Goal: Task Accomplishment & Management: Complete application form

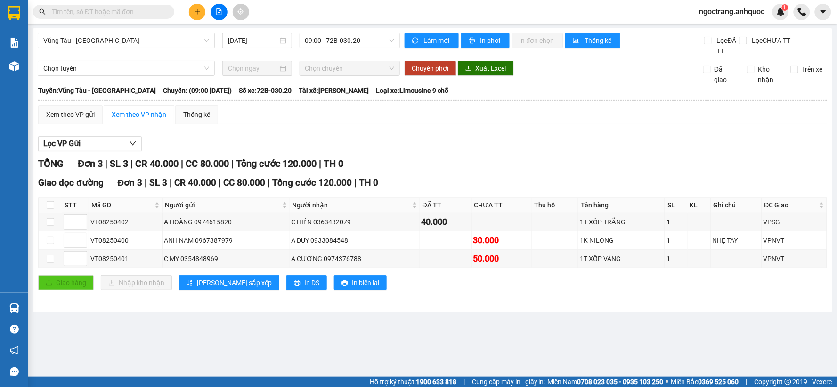
click at [148, 11] on input "text" at bounding box center [107, 12] width 111 height 10
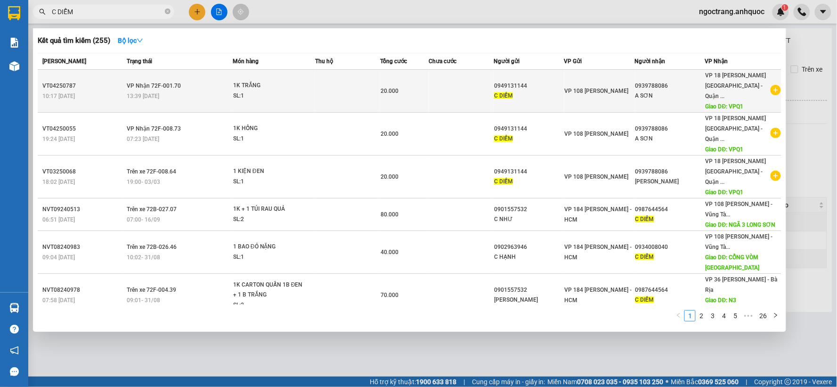
type input "C DIỄM"
click at [773, 87] on icon "plus-circle" at bounding box center [776, 90] width 10 height 10
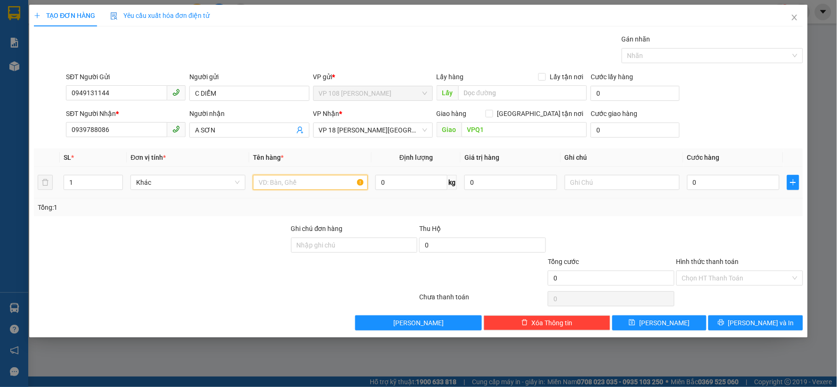
click at [314, 182] on input "text" at bounding box center [310, 182] width 115 height 15
type input "1K TRẮNG"
click at [704, 182] on input "0" at bounding box center [733, 182] width 93 height 15
type input "3"
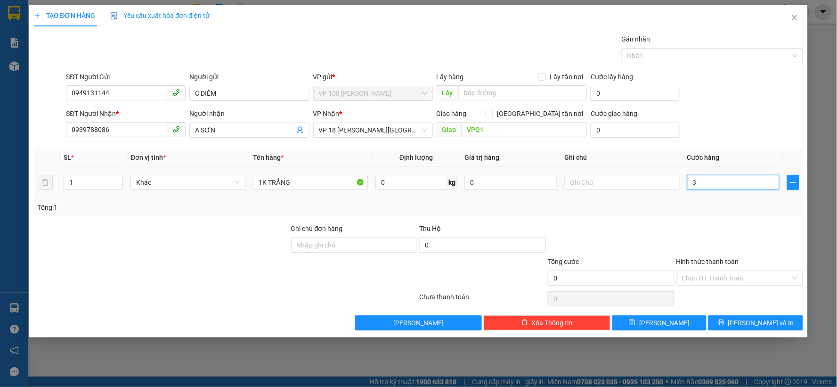
type input "3"
type input "30"
type input "300"
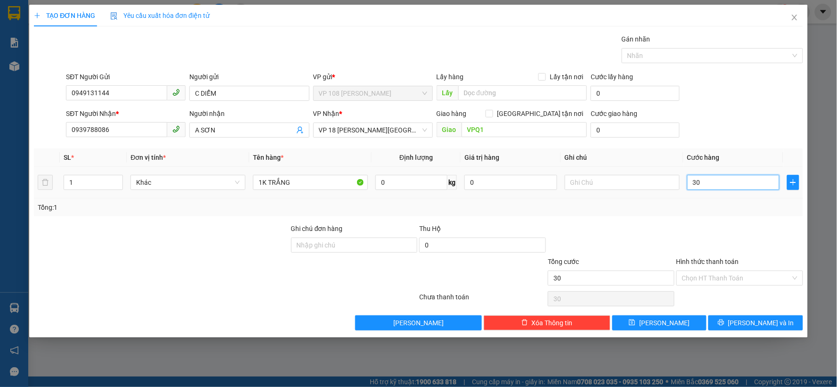
type input "300"
type input "3.000"
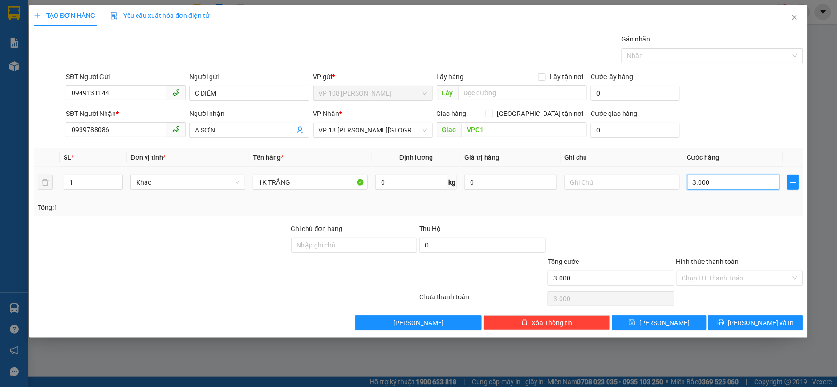
type input "30.000"
click at [709, 283] on input "Hình thức thanh toán" at bounding box center [736, 278] width 109 height 14
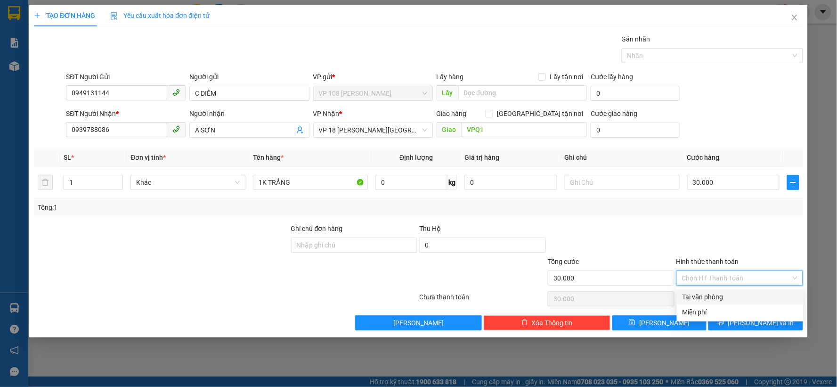
click at [700, 295] on div "Tại văn phòng" at bounding box center [740, 297] width 115 height 10
type input "0"
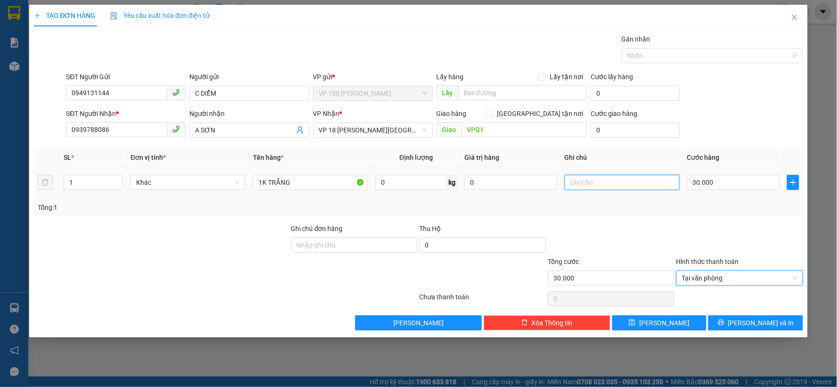
click at [577, 177] on input "text" at bounding box center [622, 182] width 115 height 15
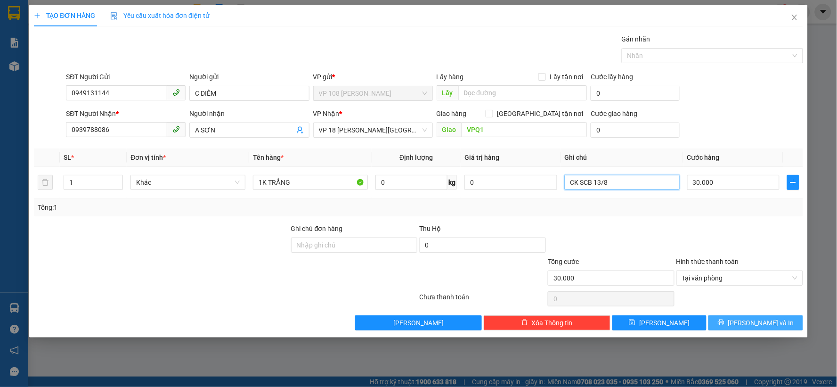
type input "CK SCB 13/8"
click at [750, 325] on span "[PERSON_NAME] và In" at bounding box center [761, 322] width 66 height 10
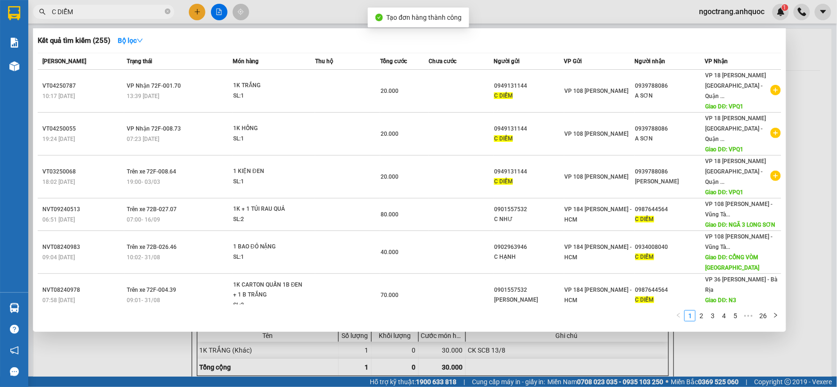
click at [821, 62] on div at bounding box center [418, 193] width 837 height 387
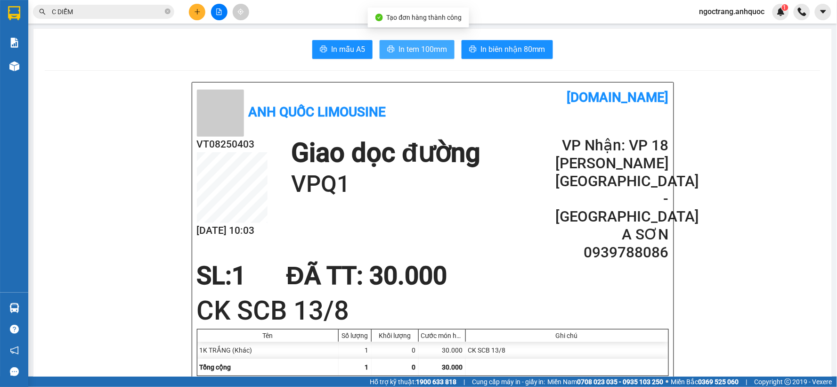
click at [418, 53] on span "In tem 100mm" at bounding box center [422, 49] width 49 height 12
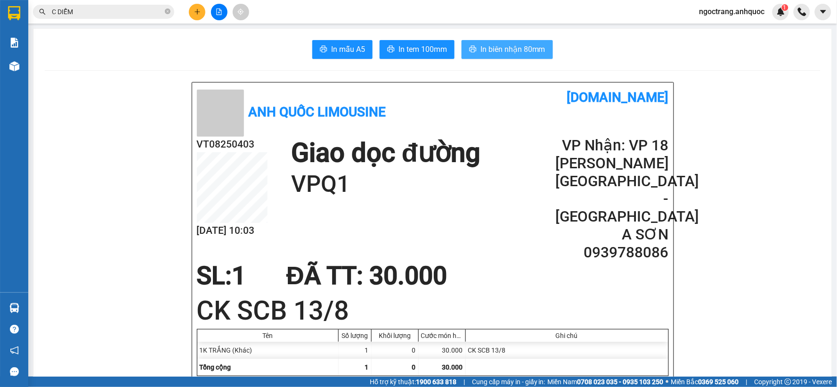
click at [504, 52] on span "In biên nhận 80mm" at bounding box center [512, 49] width 65 height 12
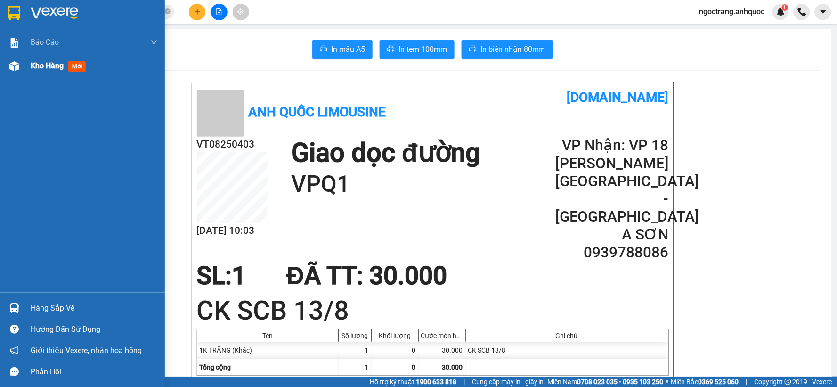
click at [53, 67] on span "Kho hàng" at bounding box center [47, 65] width 33 height 9
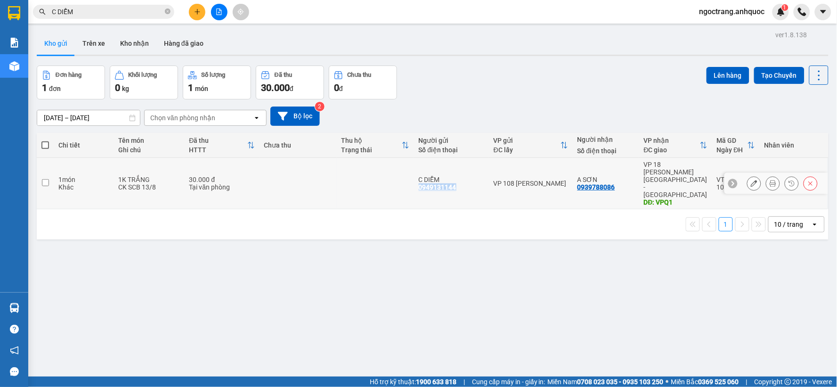
drag, startPoint x: 469, startPoint y: 176, endPoint x: 415, endPoint y: 177, distance: 53.7
click at [415, 177] on td "C DIỄM 0949131144" at bounding box center [451, 183] width 75 height 51
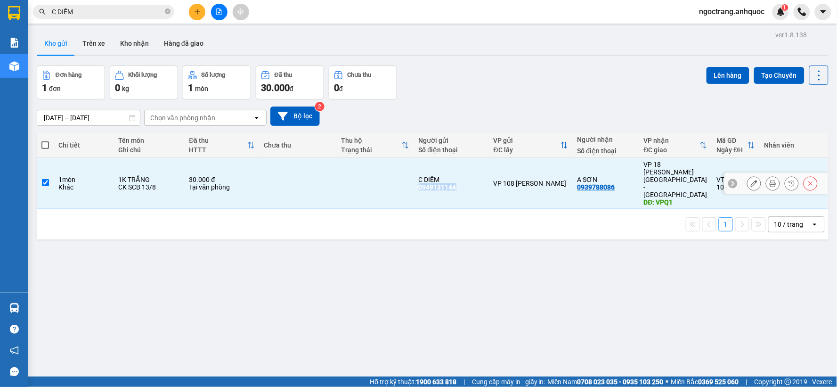
copy div "0949131144"
click at [730, 180] on icon at bounding box center [733, 183] width 7 height 7
copy div "VT08250403"
drag, startPoint x: 752, startPoint y: 165, endPoint x: 712, endPoint y: 168, distance: 39.6
click at [712, 168] on td "VT08250403 10:03 [DATE]" at bounding box center [736, 183] width 48 height 51
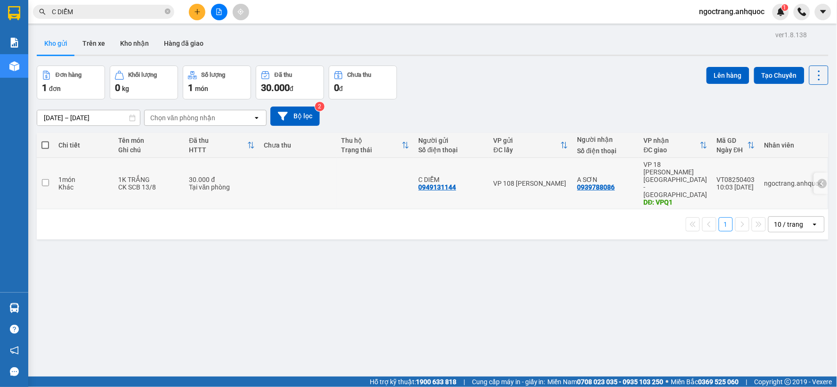
click at [46, 175] on td at bounding box center [45, 183] width 17 height 51
checkbox input "true"
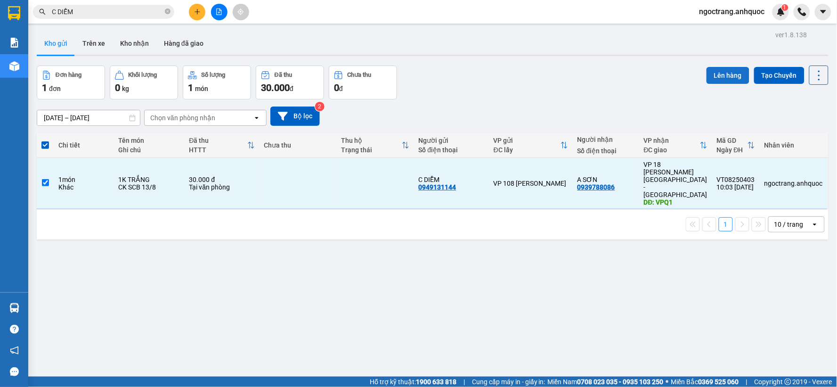
click at [727, 71] on button "Lên hàng" at bounding box center [728, 75] width 43 height 17
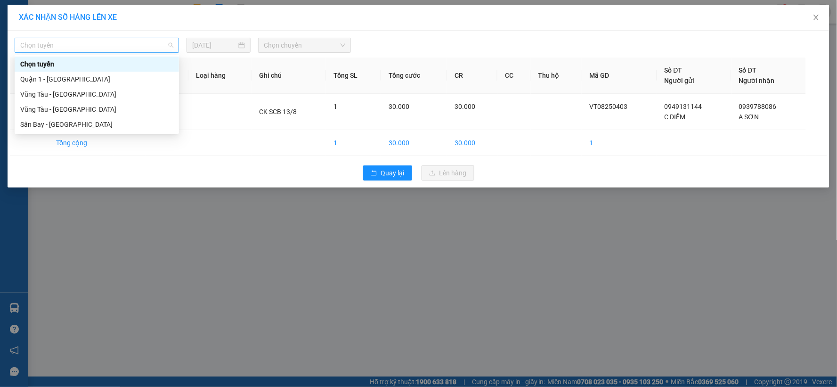
click at [130, 49] on span "Chọn tuyến" at bounding box center [96, 45] width 153 height 14
click at [116, 102] on div "Vũng Tàu - [GEOGRAPHIC_DATA]" at bounding box center [97, 109] width 164 height 15
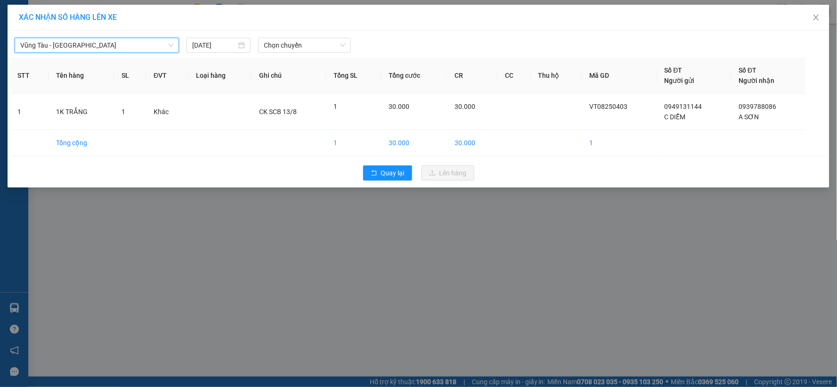
click at [129, 46] on span "Vũng Tàu - [GEOGRAPHIC_DATA]" at bounding box center [96, 45] width 153 height 14
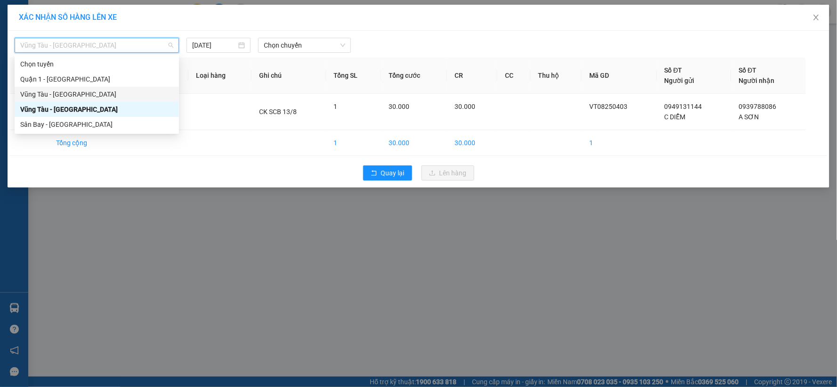
click at [82, 91] on div "Vũng Tàu - [GEOGRAPHIC_DATA]" at bounding box center [96, 94] width 153 height 10
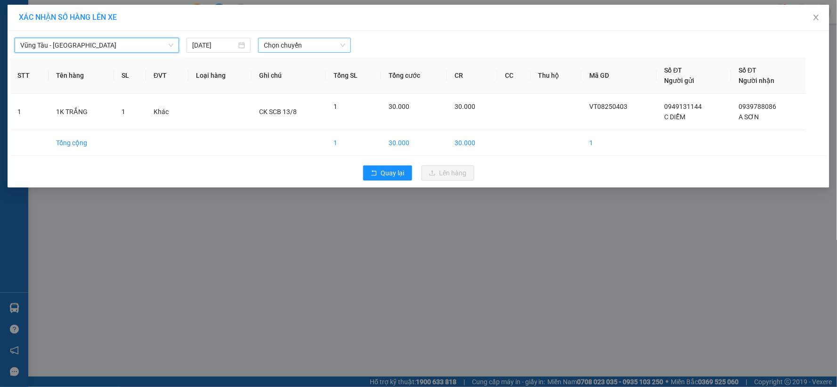
click at [308, 44] on span "Chọn chuyến" at bounding box center [304, 45] width 81 height 14
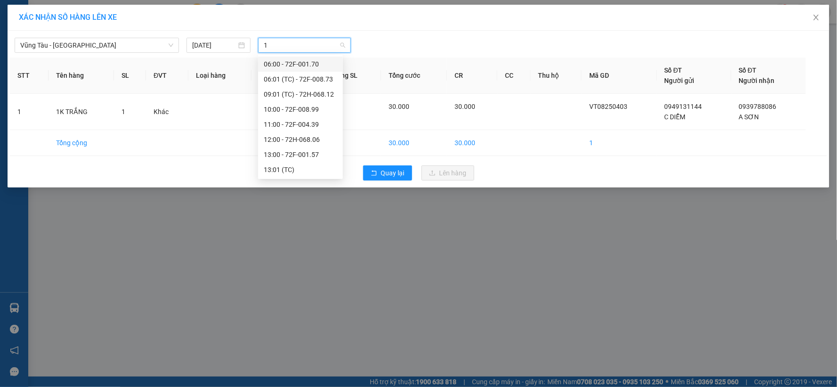
type input "11"
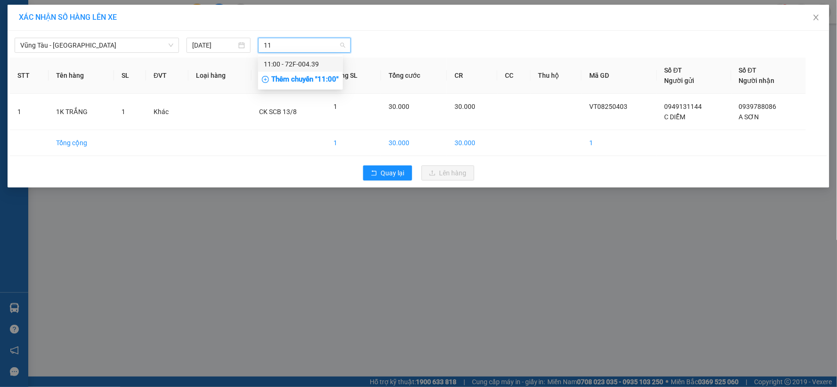
click at [293, 60] on div "11:00 - 72F-004.39" at bounding box center [300, 64] width 73 height 10
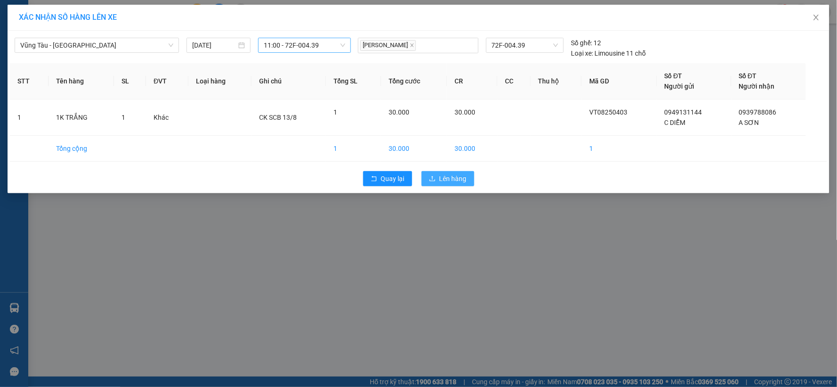
click at [452, 173] on span "Lên hàng" at bounding box center [452, 178] width 27 height 10
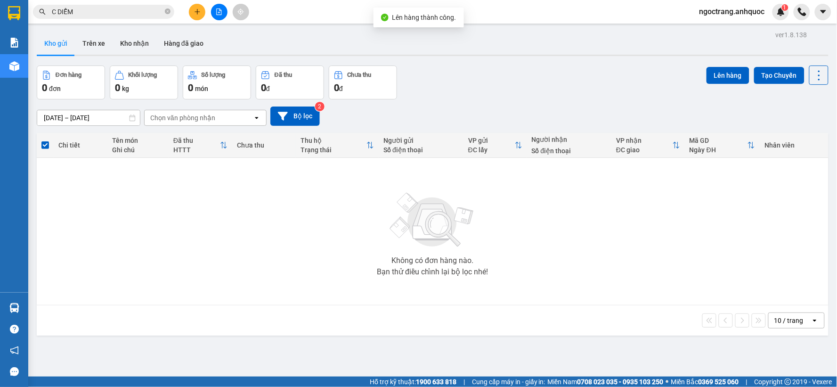
click at [218, 10] on icon "file-add" at bounding box center [219, 11] width 7 height 7
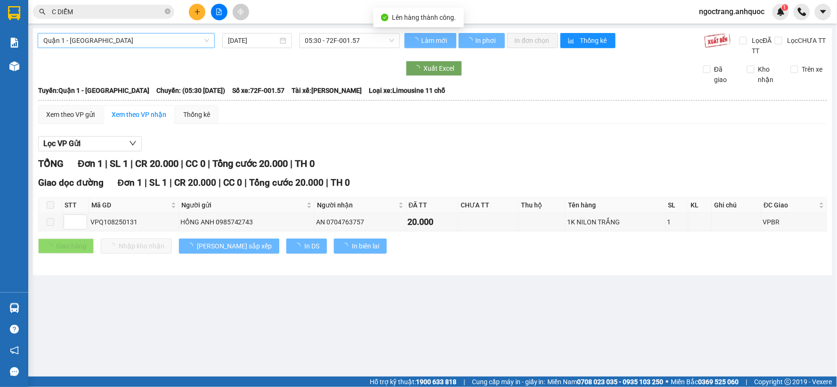
click at [138, 35] on span "Quận 1 - [GEOGRAPHIC_DATA]" at bounding box center [126, 40] width 166 height 14
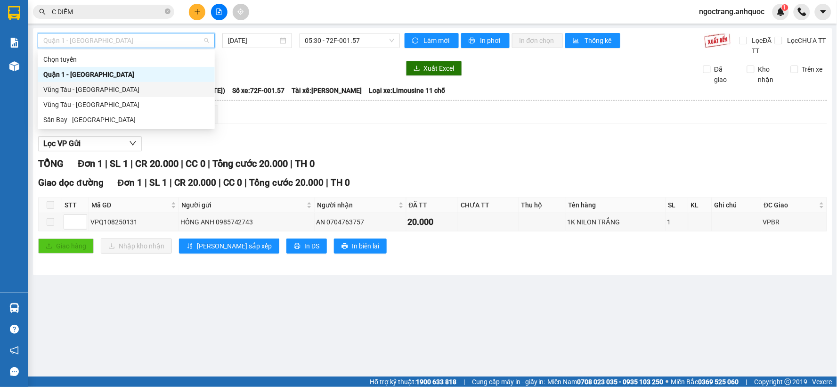
click at [111, 93] on div "Vũng Tàu - [GEOGRAPHIC_DATA]" at bounding box center [126, 89] width 166 height 10
type input "[DATE]"
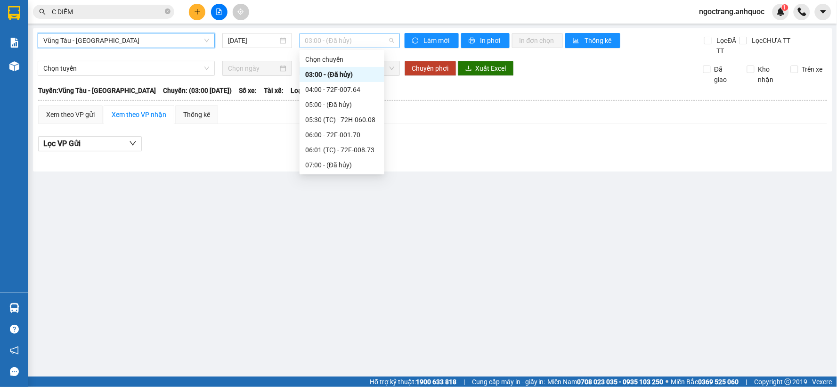
click at [347, 45] on span "03:00 - (Đã hủy)" at bounding box center [349, 40] width 89 height 14
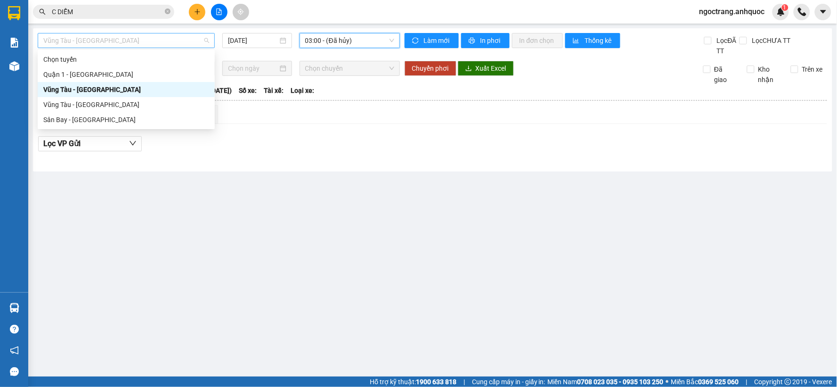
click at [167, 43] on span "Vũng Tàu - [GEOGRAPHIC_DATA]" at bounding box center [126, 40] width 166 height 14
click at [108, 92] on div "Vũng Tàu - [GEOGRAPHIC_DATA]" at bounding box center [126, 89] width 166 height 10
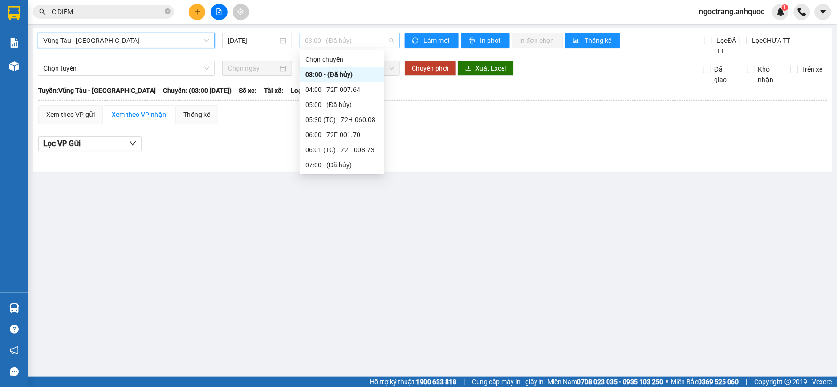
click at [313, 43] on span "03:00 - (Đã hủy)" at bounding box center [349, 40] width 89 height 14
type input "11"
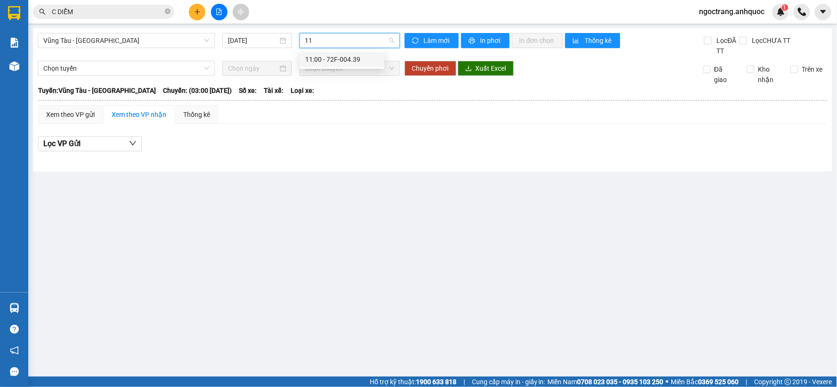
click at [312, 57] on div "11:00 - 72F-004.39" at bounding box center [341, 59] width 73 height 10
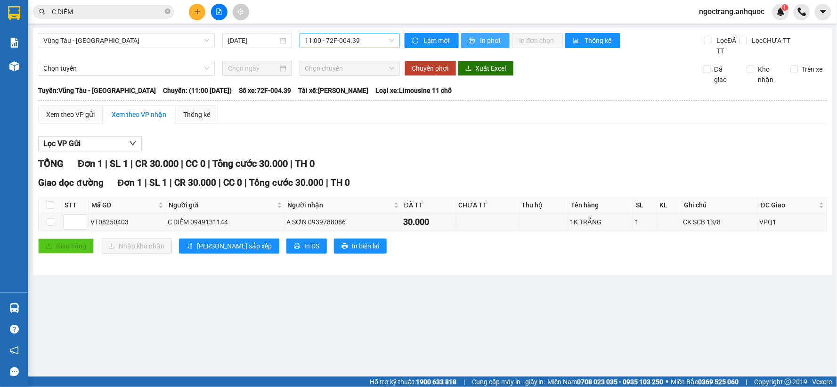
click at [481, 39] on span "In phơi" at bounding box center [491, 40] width 22 height 10
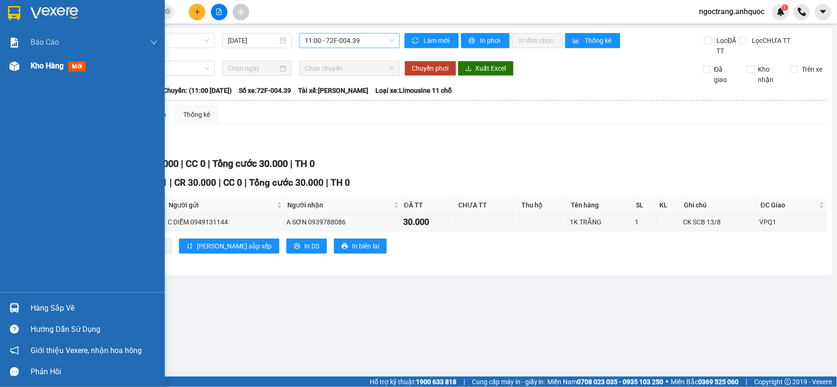
click at [45, 66] on span "Kho hàng" at bounding box center [47, 65] width 33 height 9
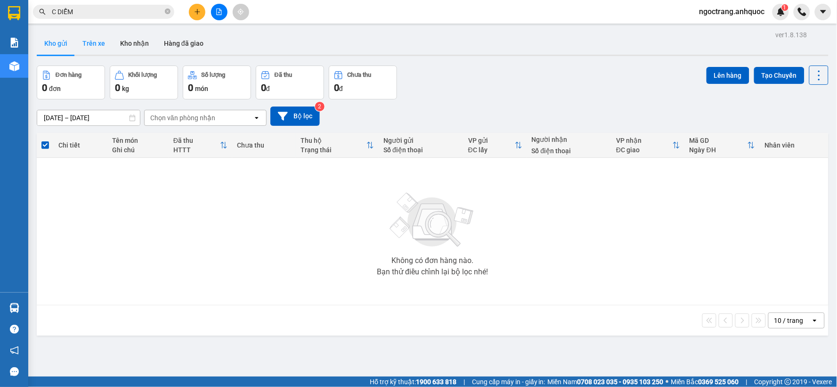
click at [90, 46] on button "Trên xe" at bounding box center [94, 43] width 38 height 23
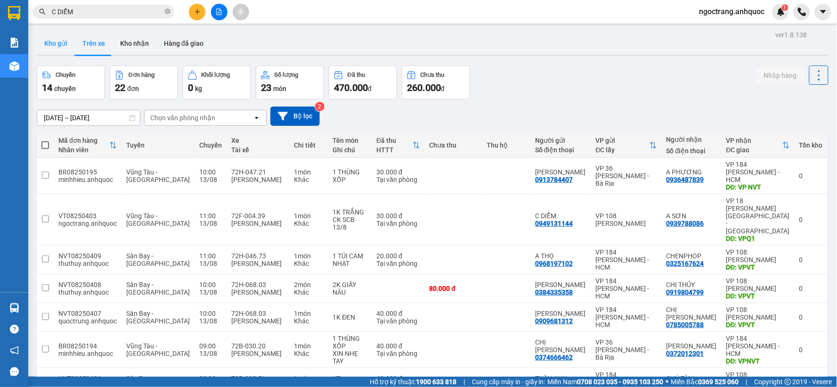
click at [52, 45] on button "Kho gửi" at bounding box center [56, 43] width 38 height 23
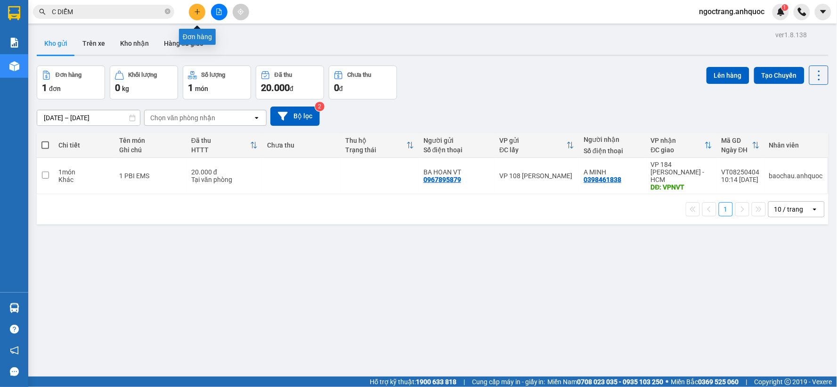
click at [199, 15] on icon "plus" at bounding box center [197, 11] width 7 height 7
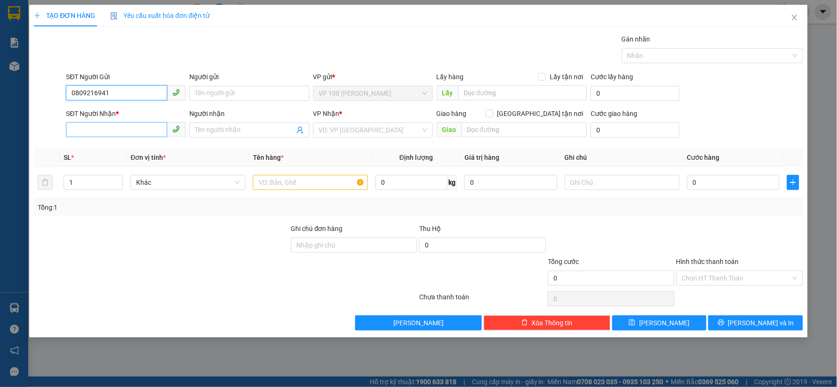
type input "0809216941"
click at [144, 131] on input "SĐT Người Nhận *" at bounding box center [116, 129] width 101 height 15
type input "0987272270"
click at [141, 147] on div "0987272270 - ANH THƯỢNG" at bounding box center [126, 149] width 108 height 10
type input "ANH THƯỢNG"
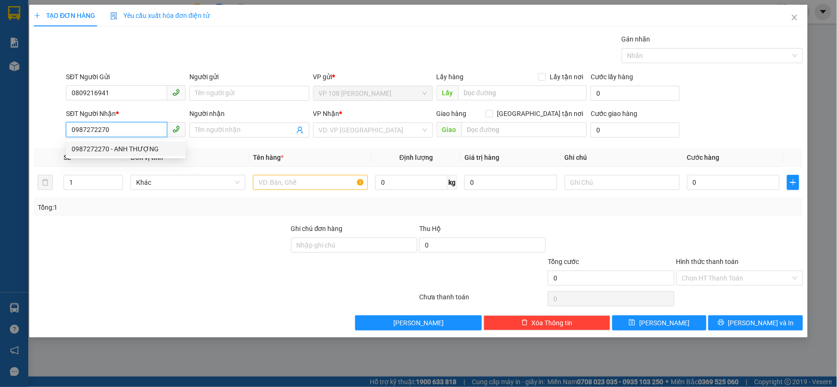
type input "VPSG"
type input "30.000"
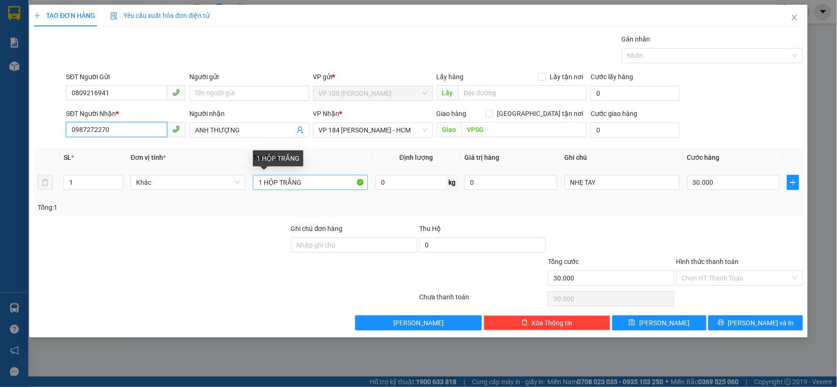
type input "0987272270"
drag, startPoint x: 321, startPoint y: 181, endPoint x: 264, endPoint y: 183, distance: 56.5
click at [264, 183] on input "1 HỘP TRẮNG" at bounding box center [310, 182] width 115 height 15
type input "1 K ĐEN K.VÀNG"
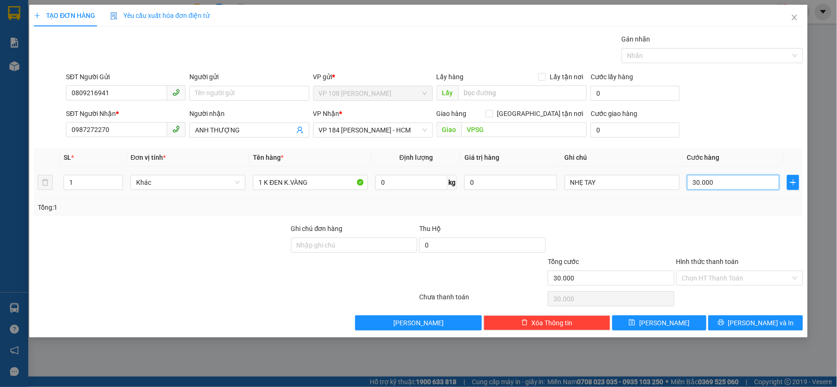
click at [719, 186] on input "30.000" at bounding box center [733, 182] width 93 height 15
click at [731, 321] on button "[PERSON_NAME] và In" at bounding box center [755, 322] width 95 height 15
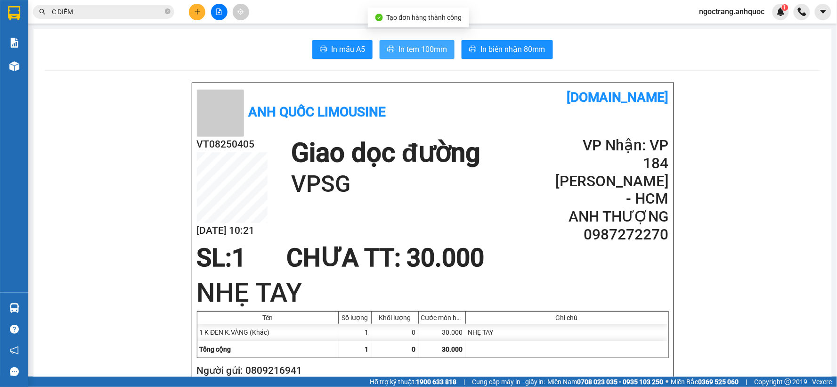
click at [420, 48] on span "In tem 100mm" at bounding box center [422, 49] width 49 height 12
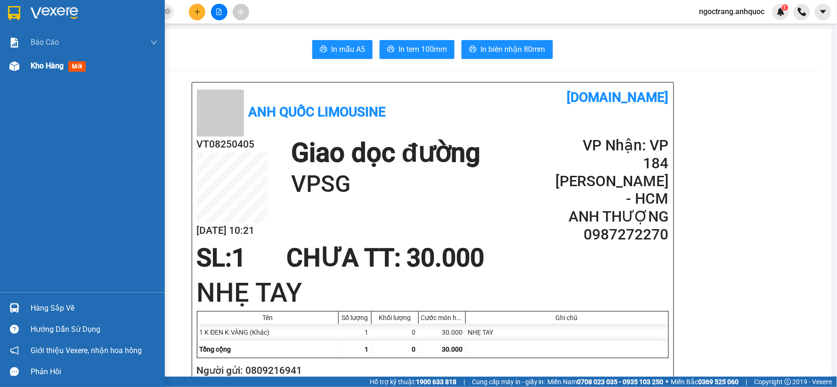
click at [57, 63] on span "Kho hàng" at bounding box center [47, 65] width 33 height 9
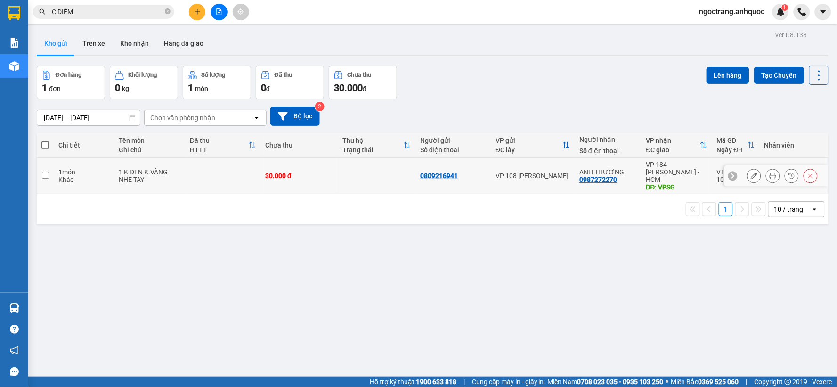
click at [751, 172] on icon at bounding box center [754, 175] width 7 height 7
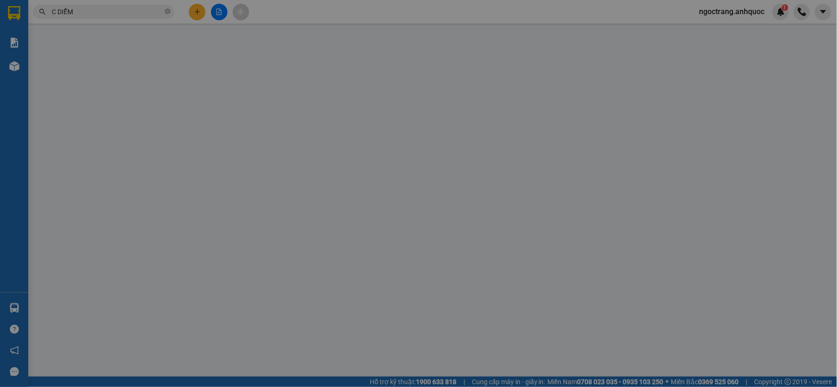
type input "0809216941"
type input "0987272270"
type input "ANH THƯỢNG"
type input "VPSG"
type input "30.000"
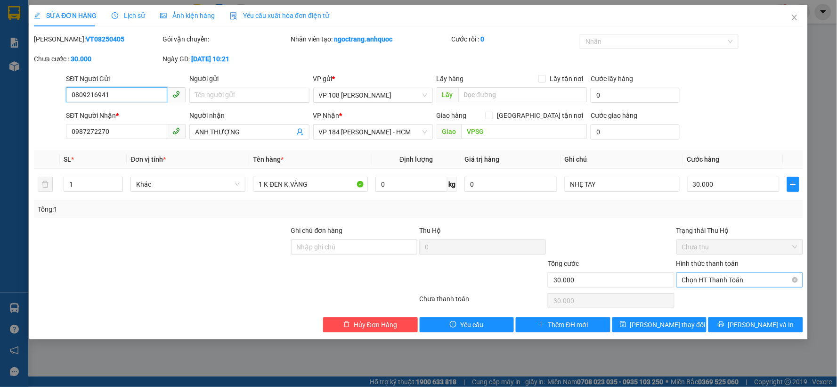
click at [740, 281] on span "Chọn HT Thanh Toán" at bounding box center [739, 280] width 115 height 14
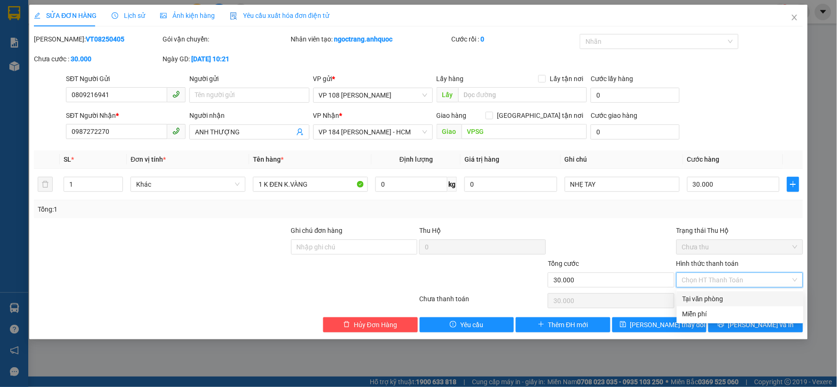
click at [722, 297] on div "Tại văn phòng" at bounding box center [740, 298] width 115 height 10
type input "0"
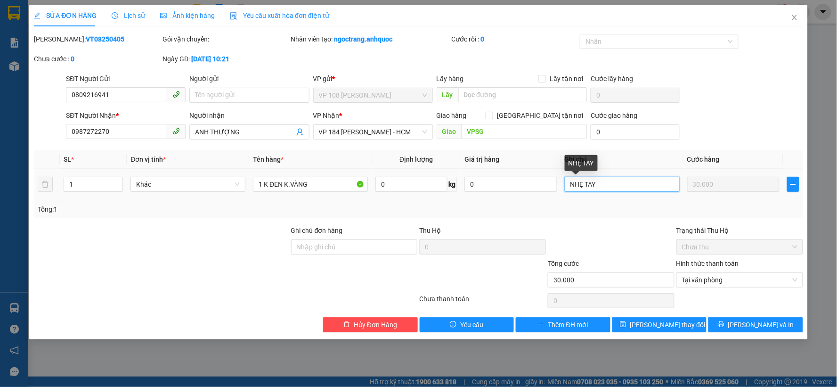
drag, startPoint x: 611, startPoint y: 186, endPoint x: 544, endPoint y: 195, distance: 68.0
click at [545, 195] on tr "1 Khác 1 K ĐEN K.VÀNG 0 kg 0 NHẸ TAY 30.000" at bounding box center [418, 185] width 769 height 32
type input "CK SCB 13/8"
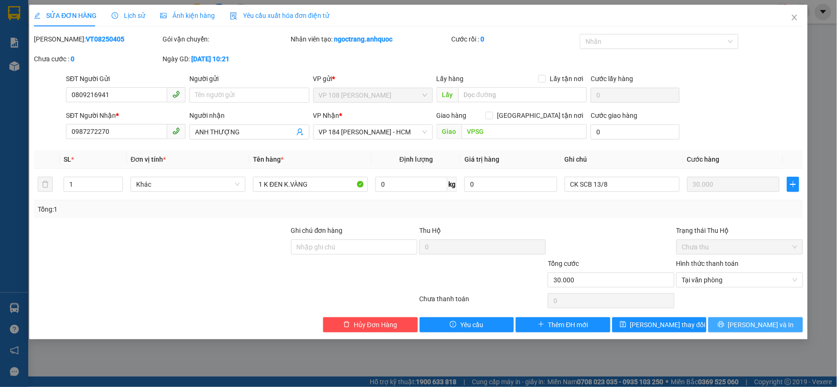
click at [757, 325] on span "[PERSON_NAME] và In" at bounding box center [761, 324] width 66 height 10
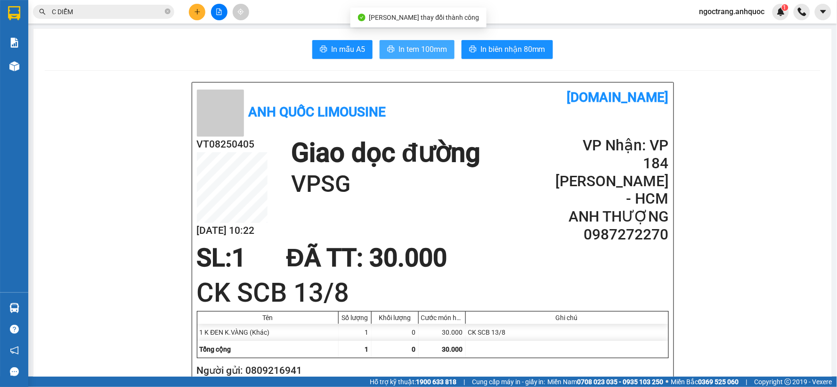
click at [423, 46] on span "In tem 100mm" at bounding box center [422, 49] width 49 height 12
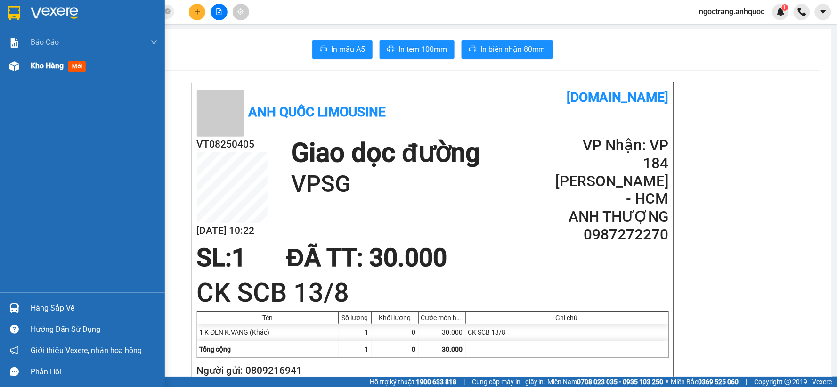
click at [39, 63] on span "Kho hàng" at bounding box center [47, 65] width 33 height 9
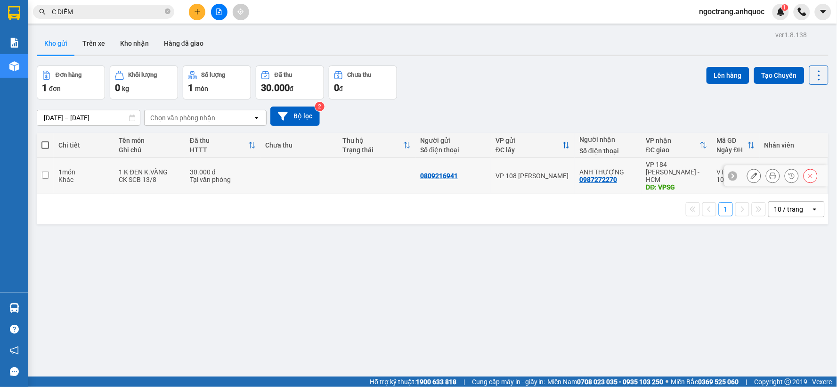
click at [46, 171] on input "checkbox" at bounding box center [45, 174] width 7 height 7
checkbox input "true"
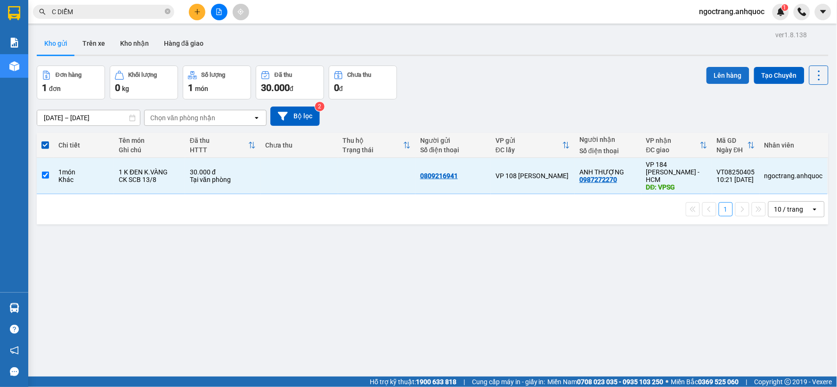
click at [726, 72] on button "Lên hàng" at bounding box center [728, 75] width 43 height 17
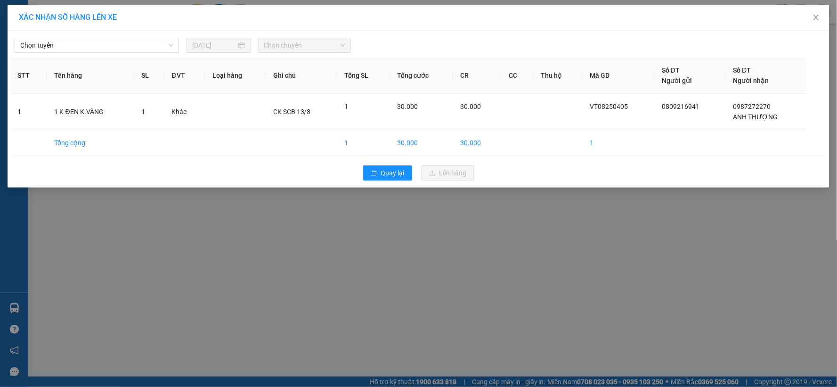
click at [139, 53] on div "Chọn tuyến" at bounding box center [97, 45] width 172 height 15
click at [128, 49] on span "Chọn tuyến" at bounding box center [96, 45] width 153 height 14
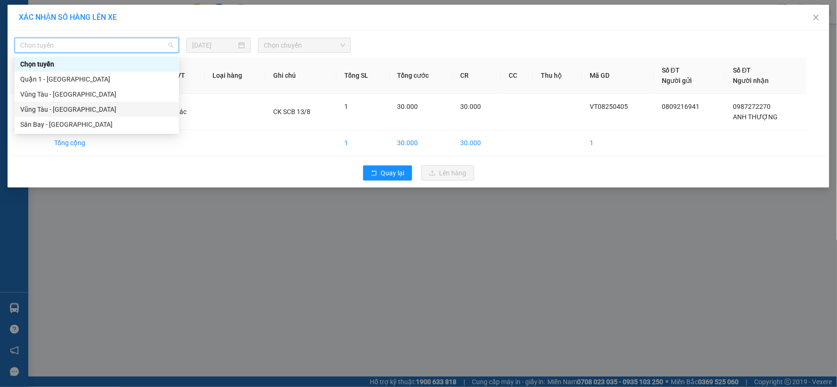
click at [74, 108] on div "Vũng Tàu - [GEOGRAPHIC_DATA]" at bounding box center [96, 109] width 153 height 10
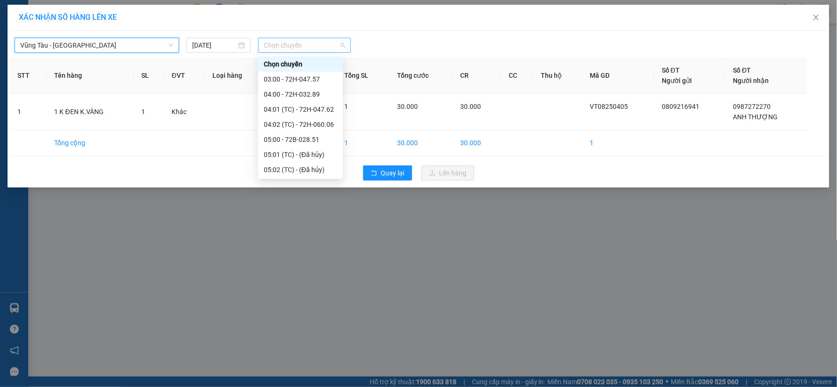
click at [310, 45] on span "Chọn chuyến" at bounding box center [304, 45] width 81 height 14
type input "11"
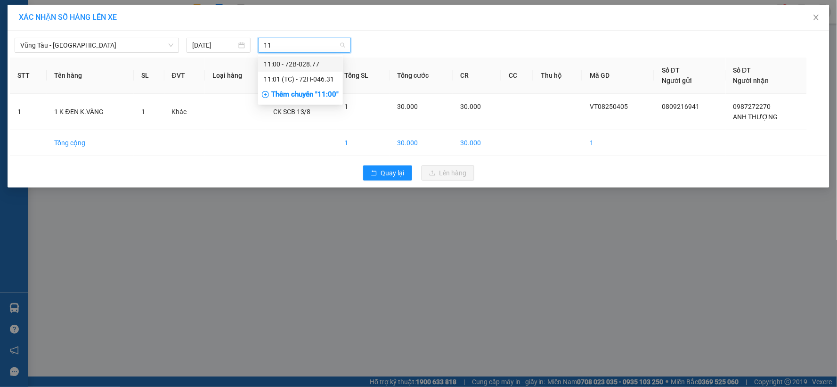
click at [302, 64] on div "11:00 - 72B-028.77" at bounding box center [300, 64] width 73 height 10
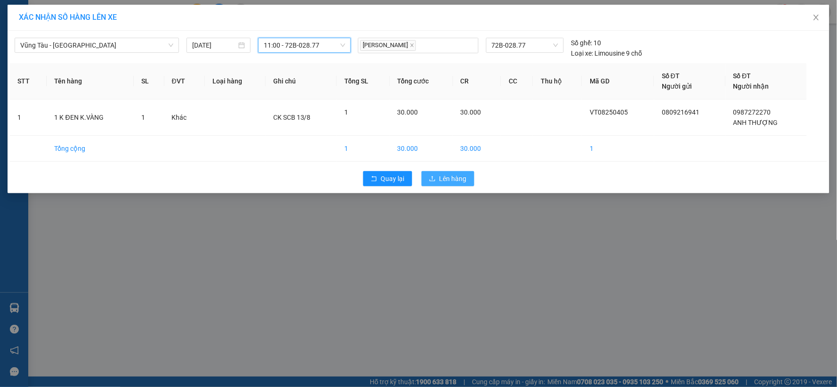
click at [443, 182] on span "Lên hàng" at bounding box center [452, 178] width 27 height 10
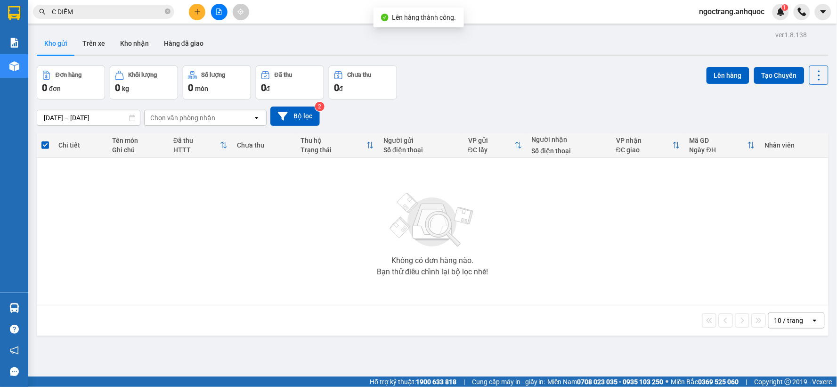
click at [216, 12] on icon "file-add" at bounding box center [219, 11] width 7 height 7
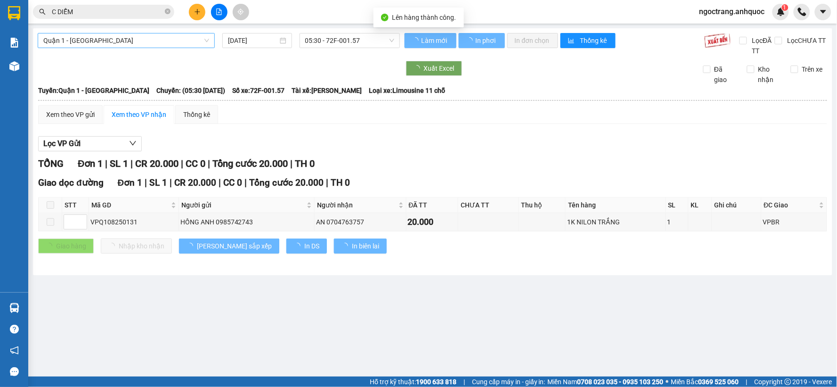
click at [129, 42] on span "Quận 1 - [GEOGRAPHIC_DATA]" at bounding box center [126, 40] width 166 height 14
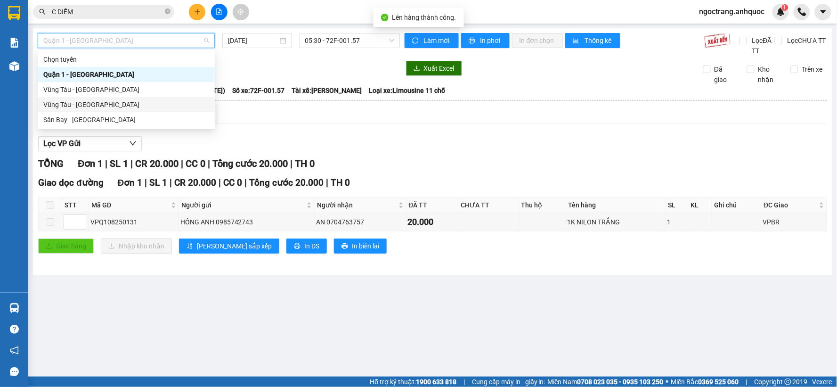
click at [92, 106] on div "Vũng Tàu - [GEOGRAPHIC_DATA]" at bounding box center [126, 104] width 166 height 10
type input "[DATE]"
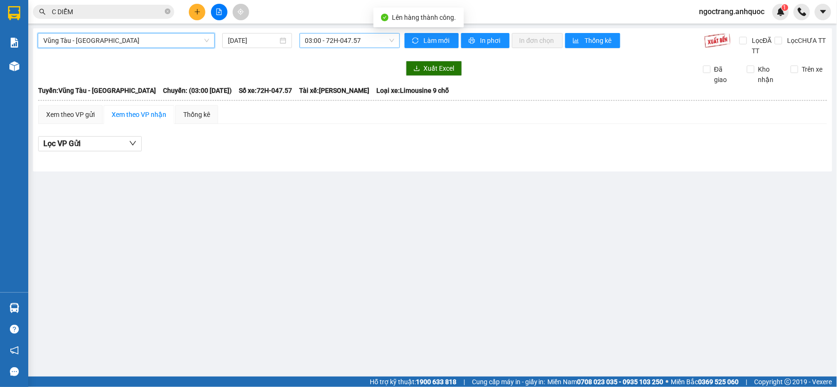
click at [326, 37] on span "03:00 - 72H-047.57" at bounding box center [349, 40] width 89 height 14
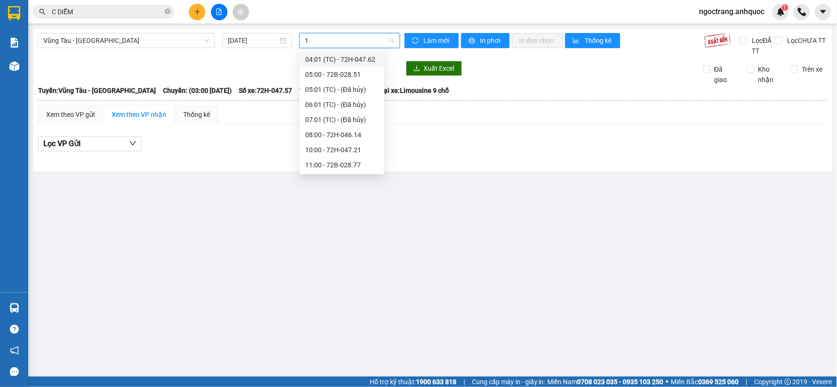
type input "11"
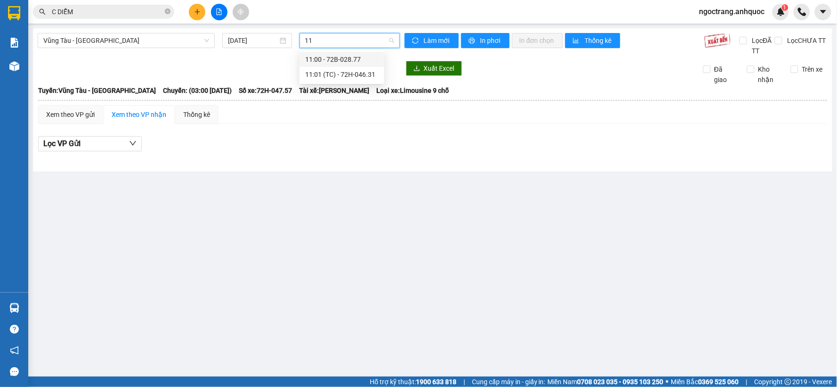
click at [324, 62] on div "11:00 - 72B-028.77" at bounding box center [341, 59] width 73 height 10
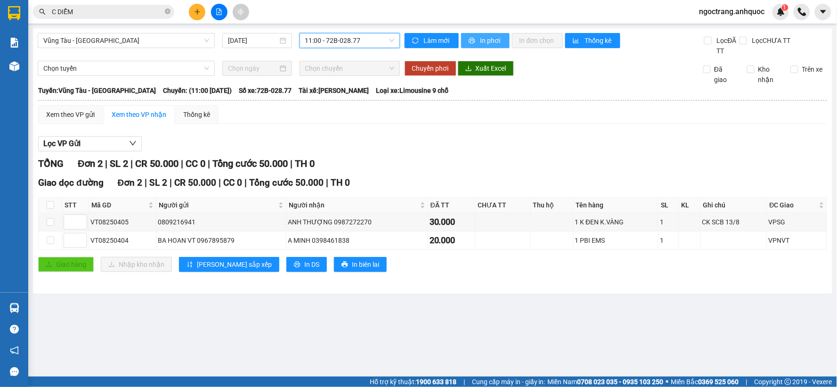
click at [481, 40] on span "In phơi" at bounding box center [491, 40] width 22 height 10
click at [487, 43] on span "In phơi" at bounding box center [491, 40] width 22 height 10
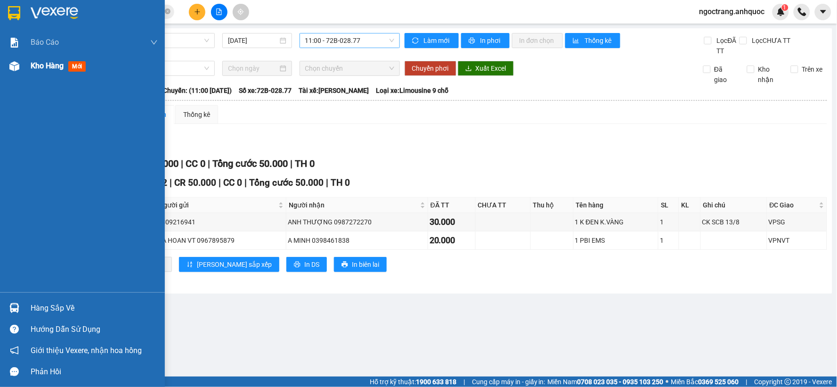
click at [31, 64] on span "Kho hàng" at bounding box center [47, 65] width 33 height 9
